Goal: Check status: Check status

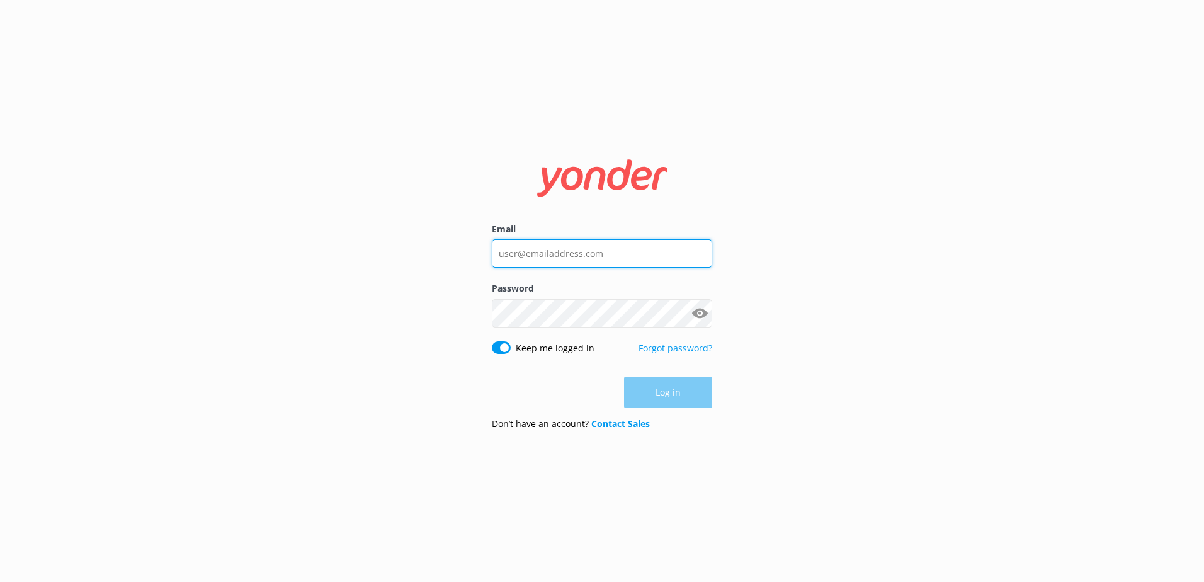
type input "[EMAIL_ADDRESS][DOMAIN_NAME]"
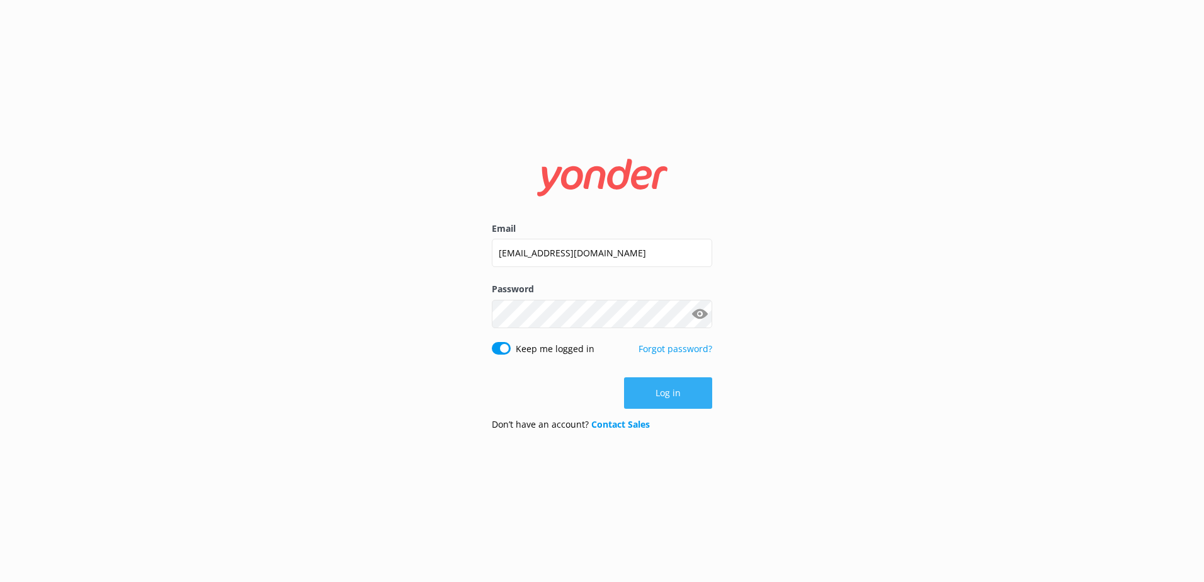
click at [680, 397] on div "Log in" at bounding box center [602, 392] width 220 height 31
click at [676, 391] on button "Log in" at bounding box center [668, 392] width 88 height 31
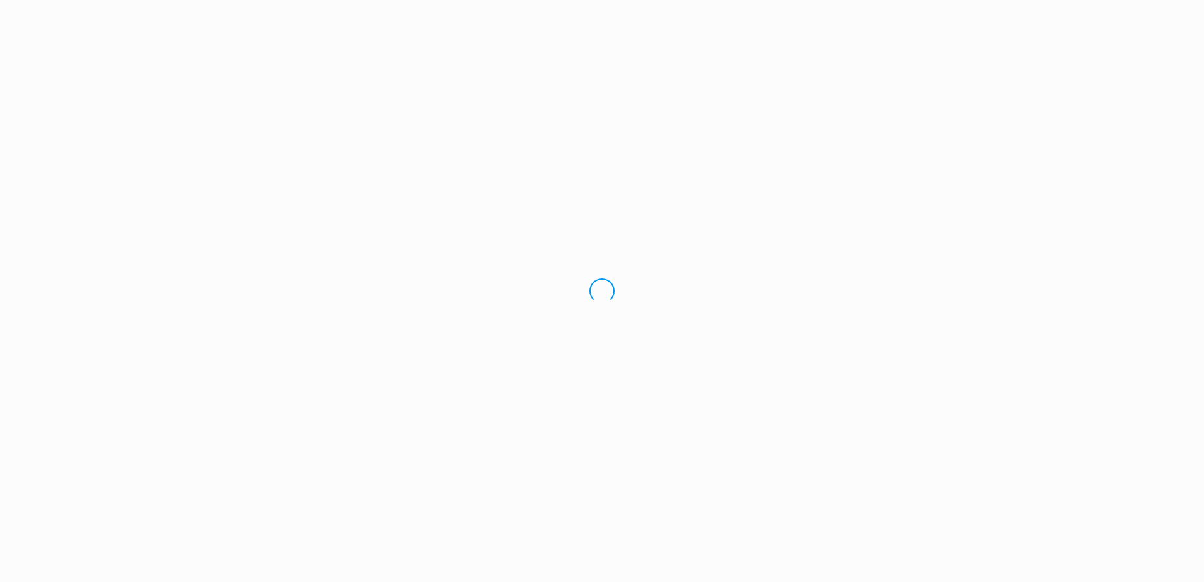
click at [605, 117] on div "Loading.." at bounding box center [602, 291] width 1204 height 582
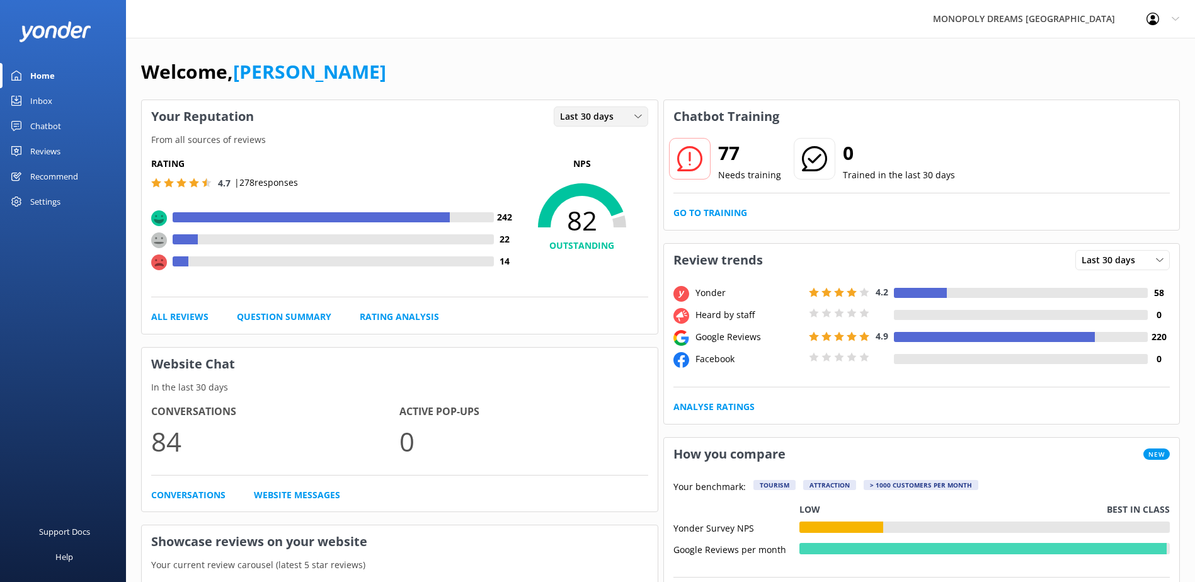
drag, startPoint x: 572, startPoint y: 112, endPoint x: 596, endPoint y: 149, distance: 44.0
click at [572, 112] on span "Last 30 days" at bounding box center [590, 117] width 61 height 14
click at [621, 140] on link "Last 7 days" at bounding box center [610, 142] width 112 height 25
